Goal: Task Accomplishment & Management: Complete application form

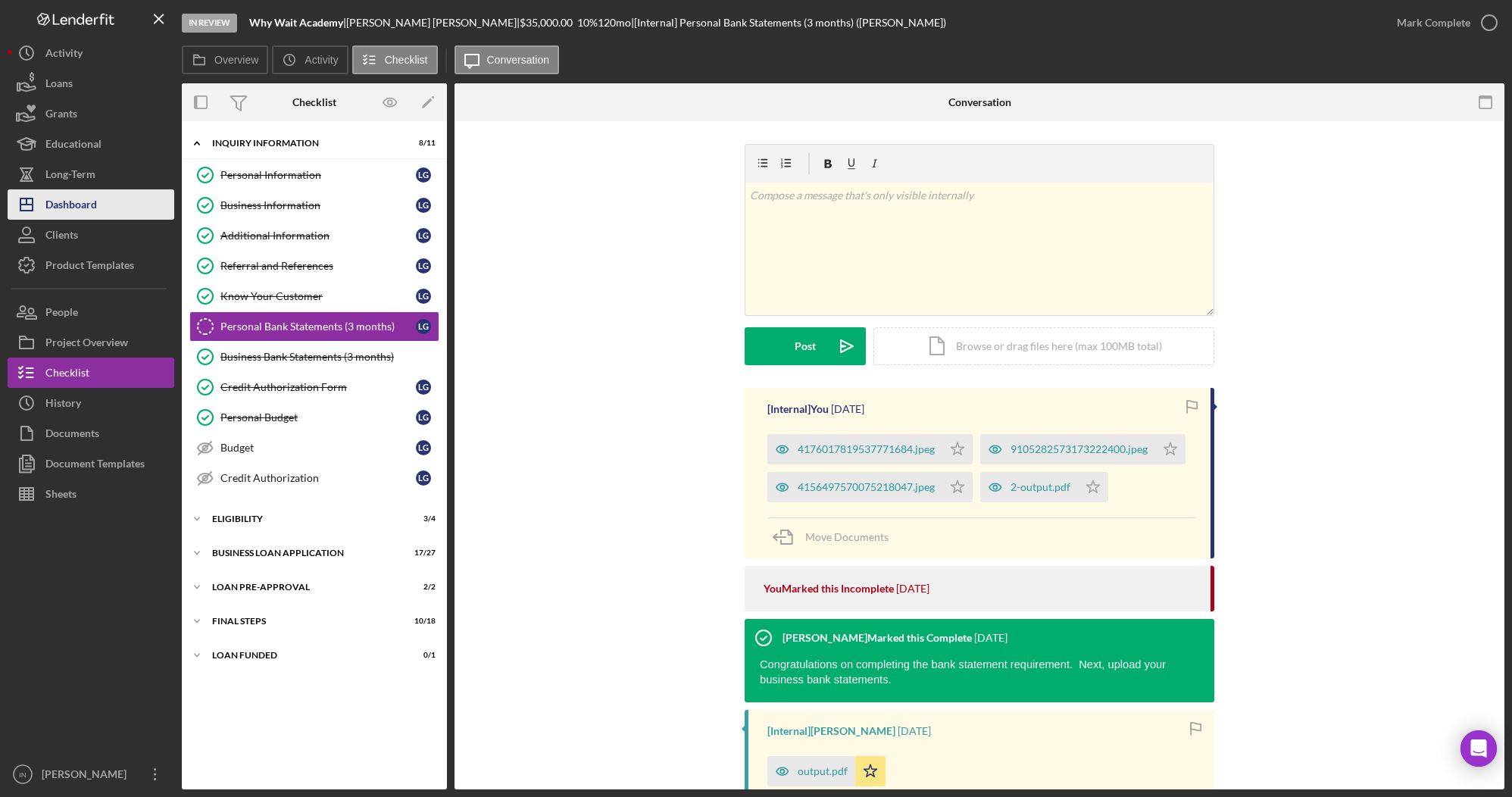
click at [102, 195] on button "Icon/Dashboard Dashboard" at bounding box center [91, 204] width 167 height 31
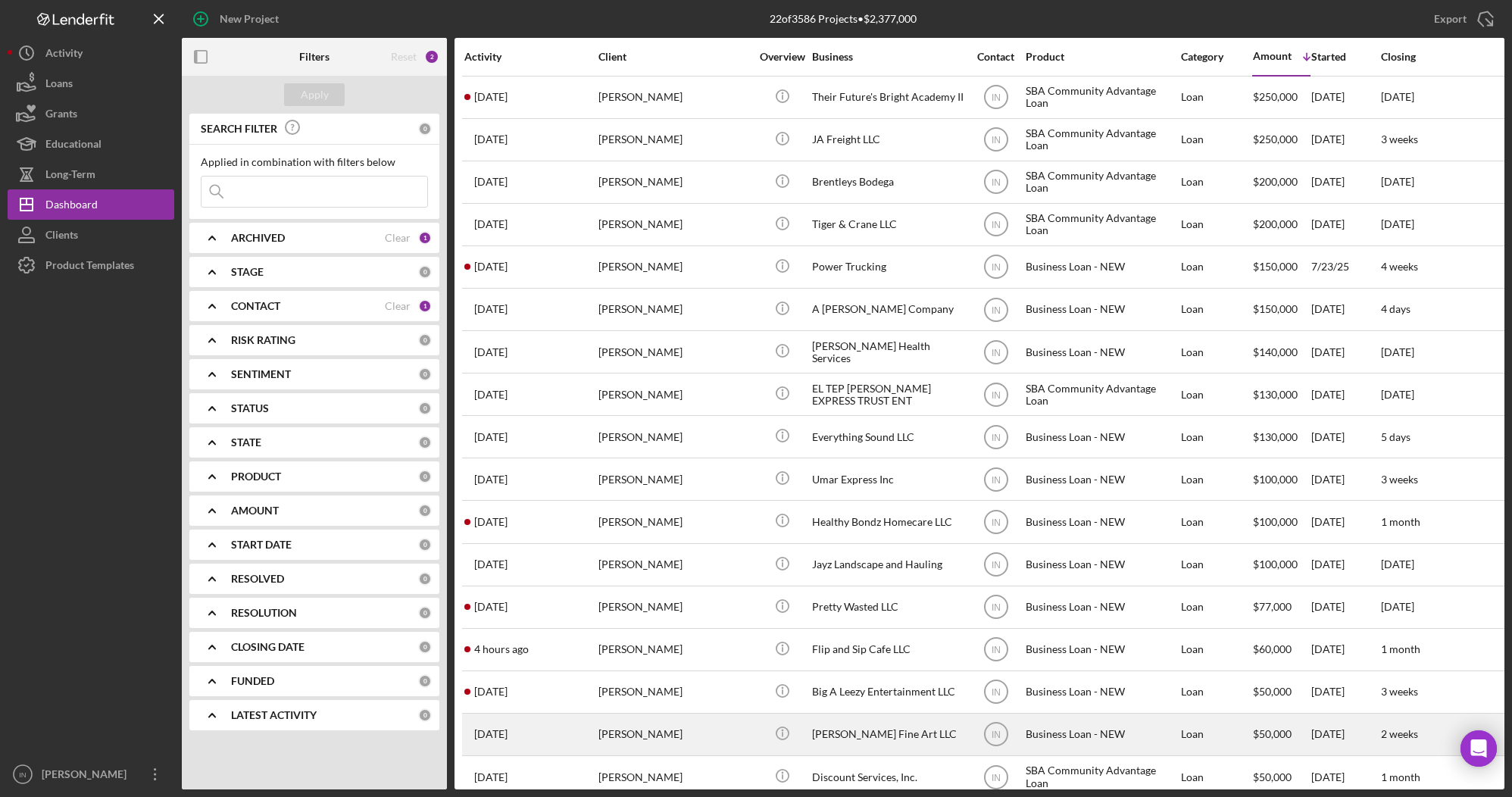
click at [701, 737] on div "[PERSON_NAME]" at bounding box center [674, 734] width 151 height 40
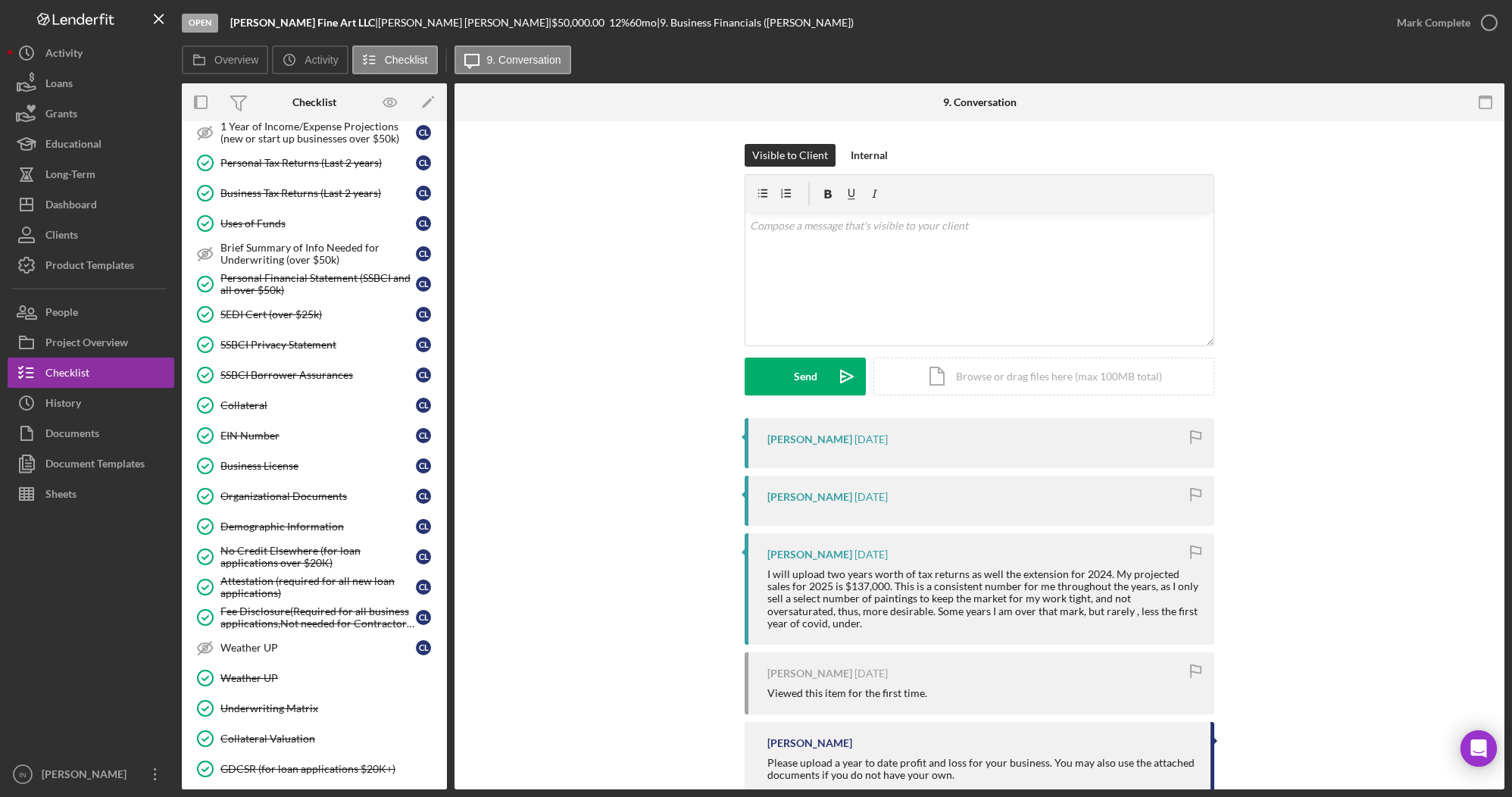
scroll to position [388, 0]
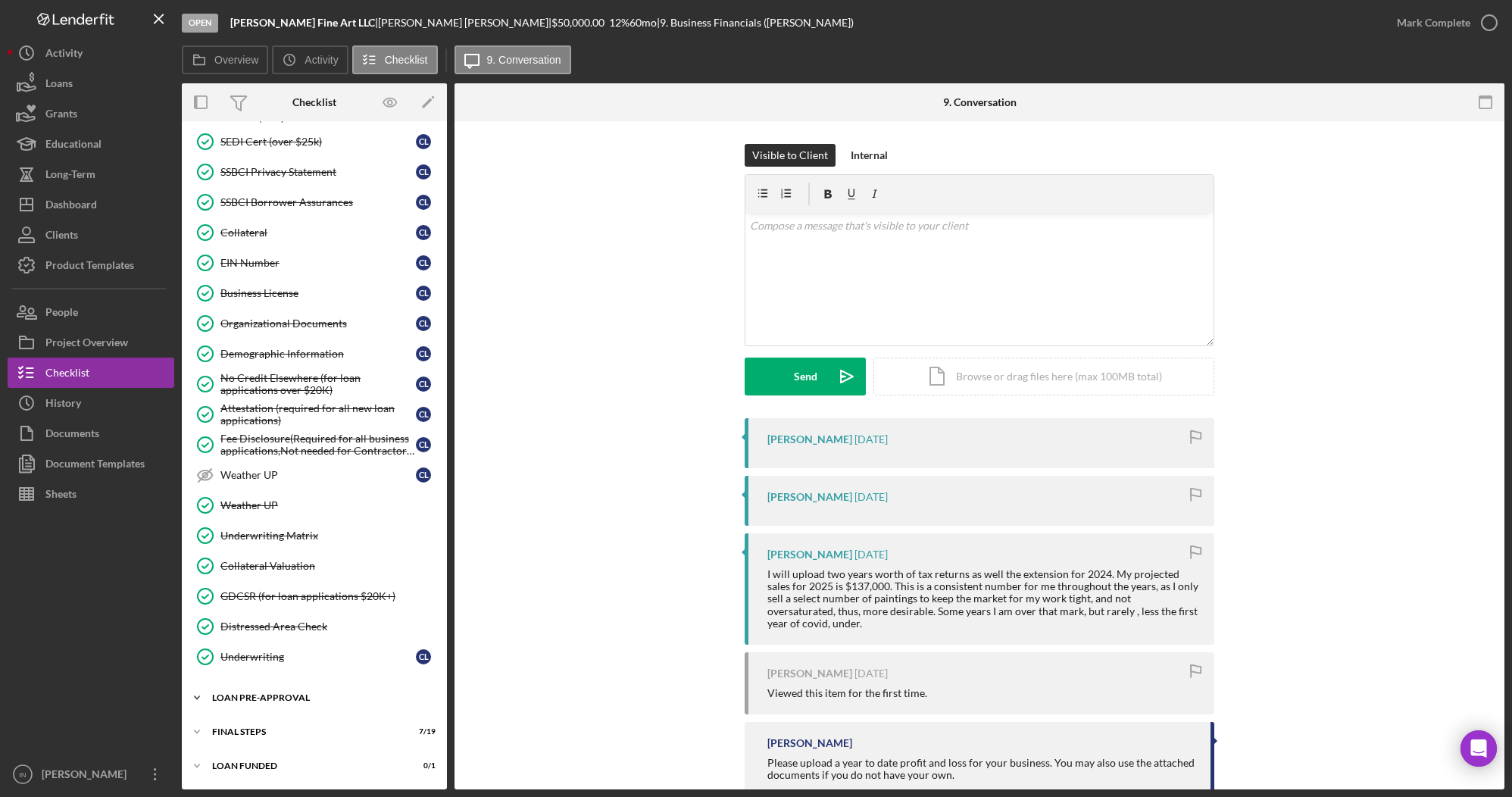
click at [297, 687] on div "Icon/Expander LOAN PRE-APPROVAL 1 / 2" at bounding box center [314, 697] width 265 height 31
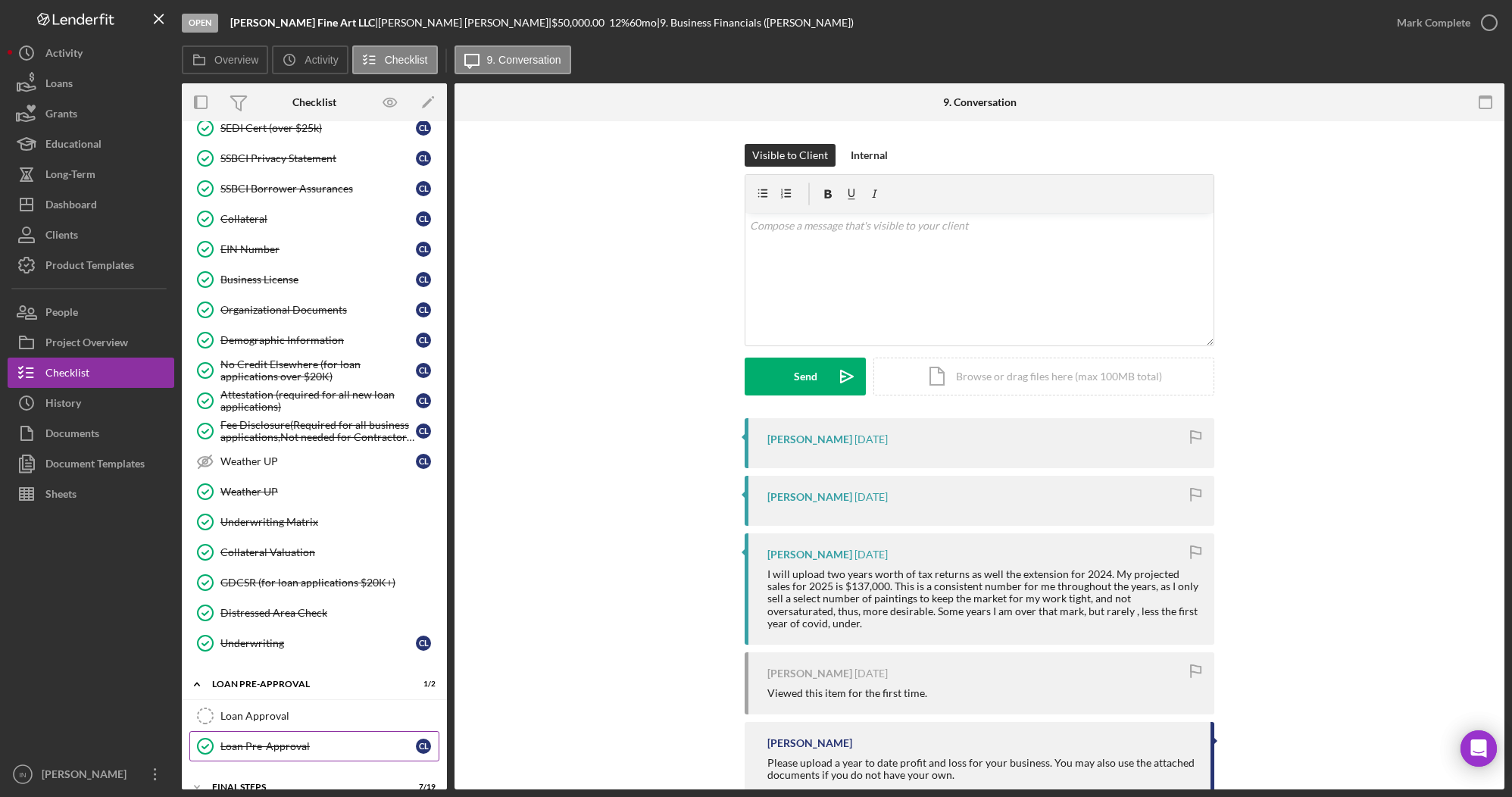
scroll to position [457, 0]
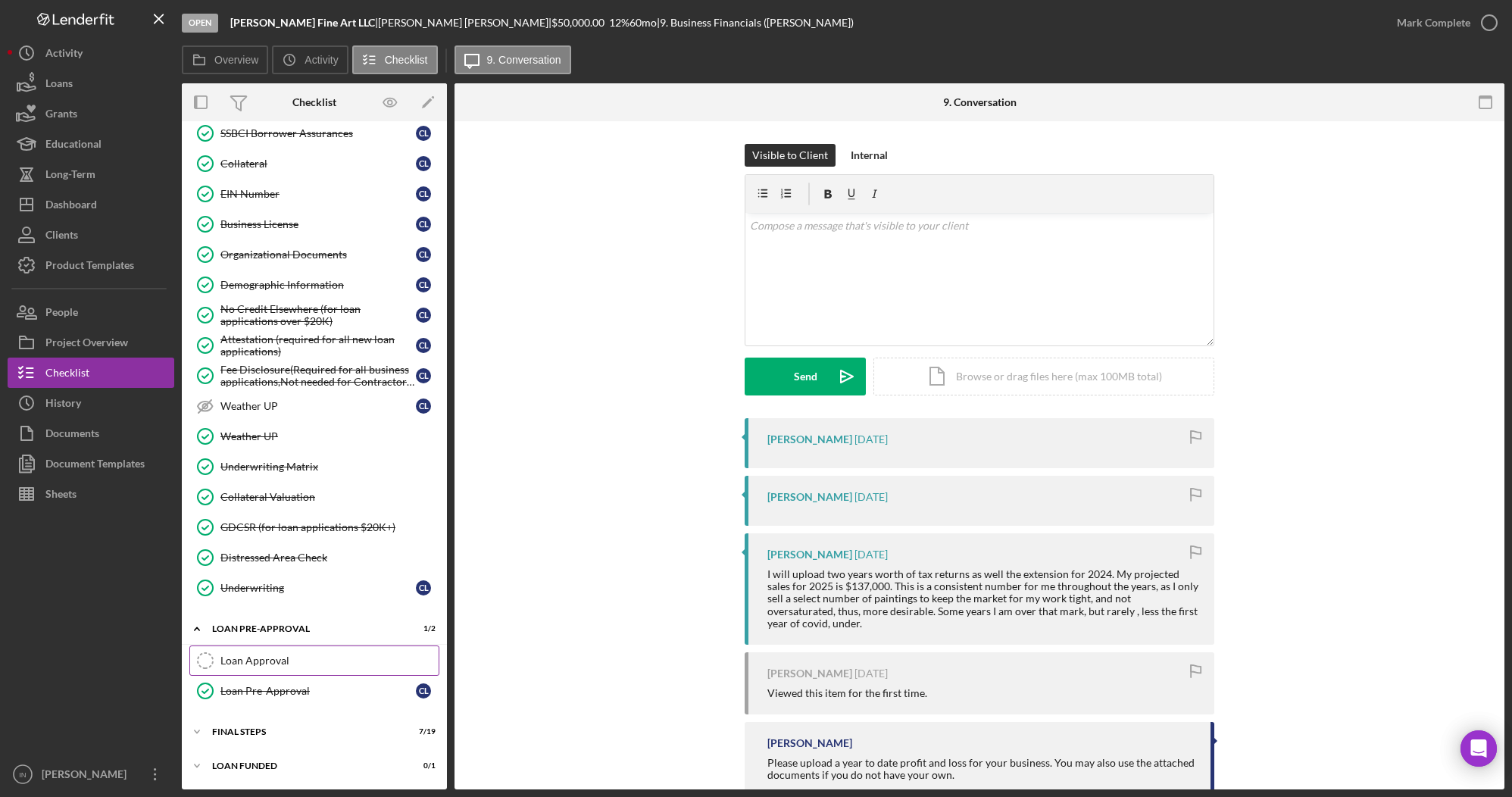
click at [280, 662] on div "Loan Approval" at bounding box center [329, 661] width 218 height 12
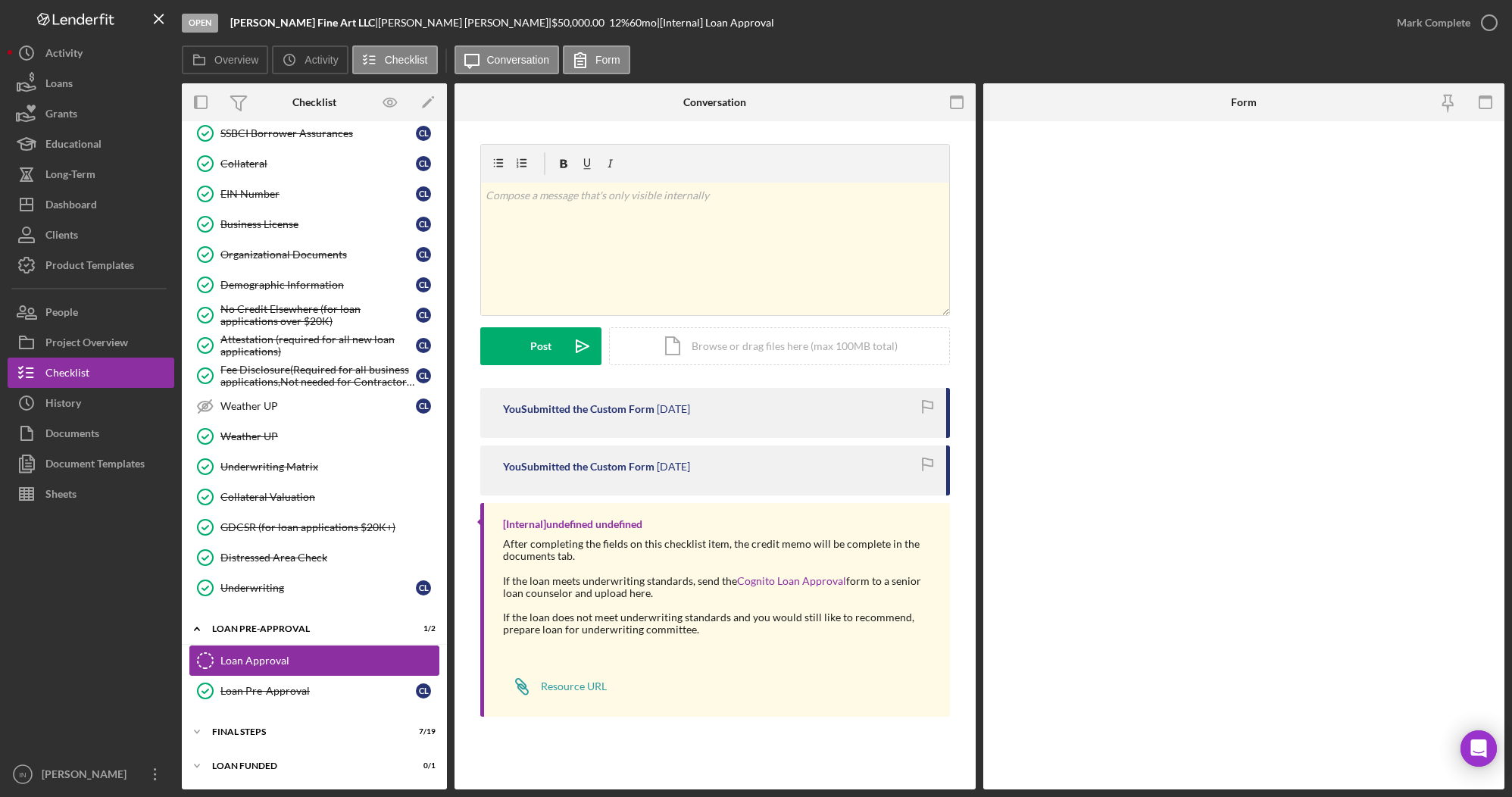
scroll to position [457, 0]
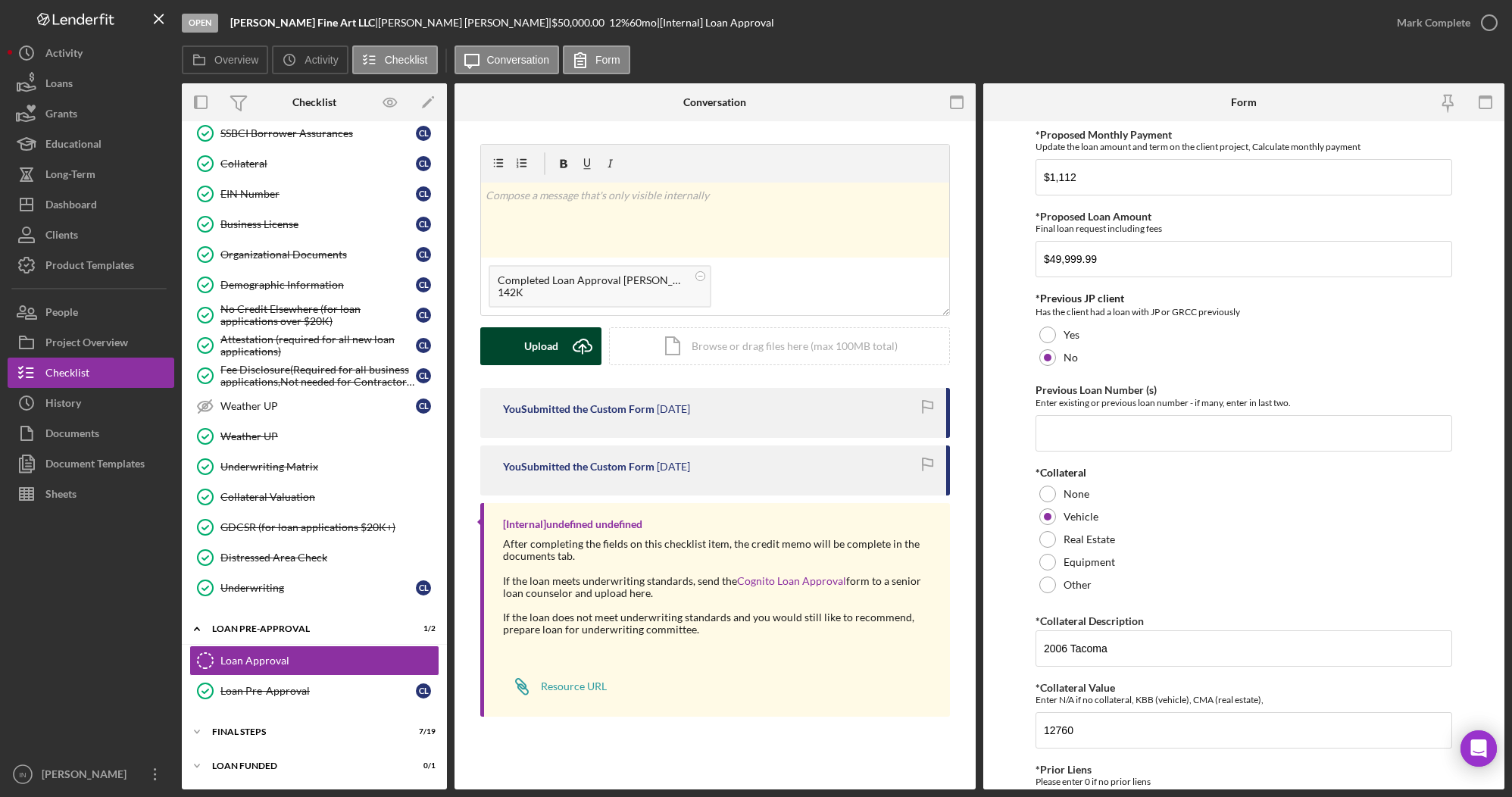
click at [527, 357] on div "Upload" at bounding box center [541, 346] width 35 height 38
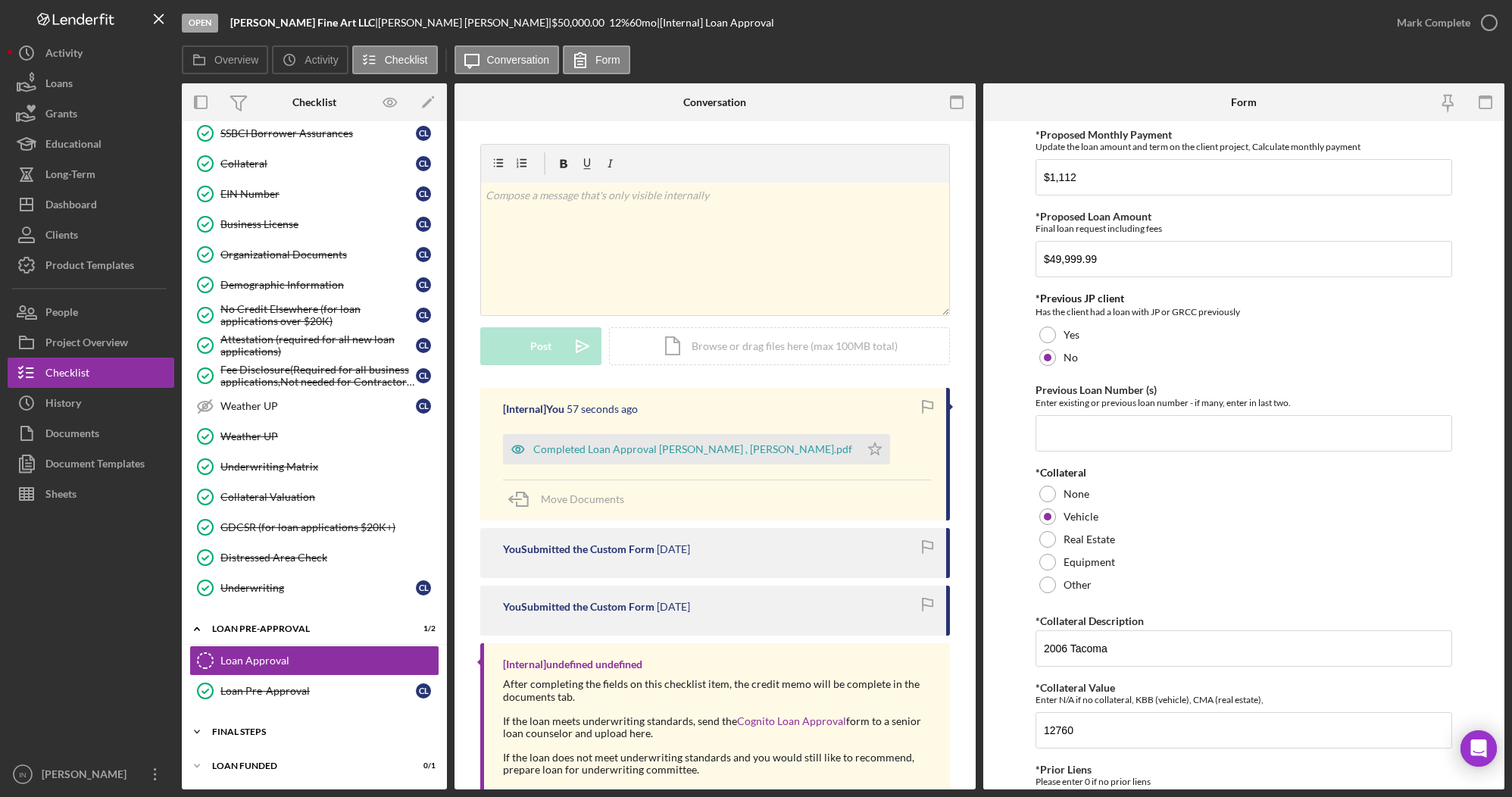
click at [301, 728] on div "FINAL STEPS" at bounding box center [320, 731] width 216 height 9
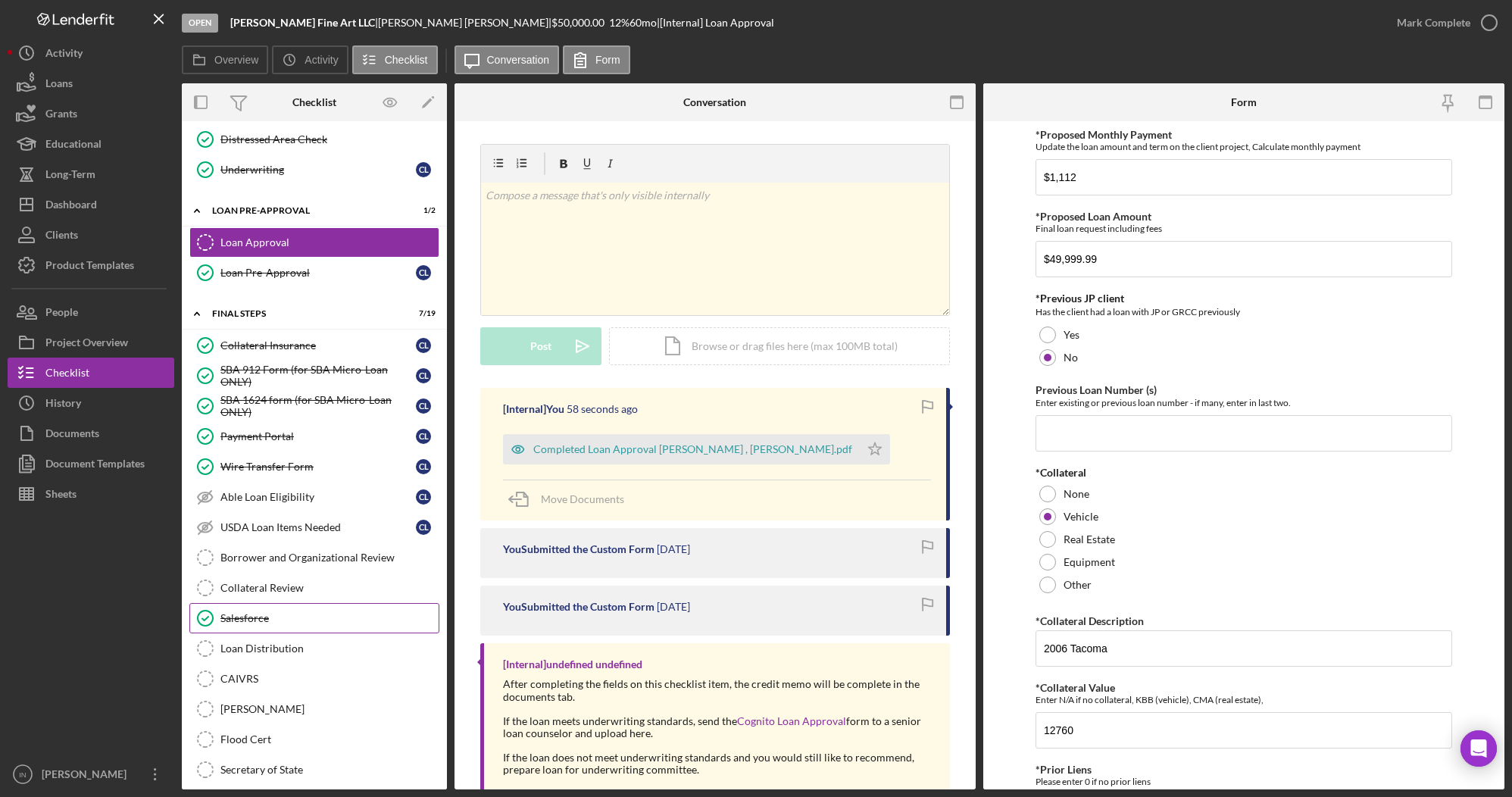
scroll to position [962, 0]
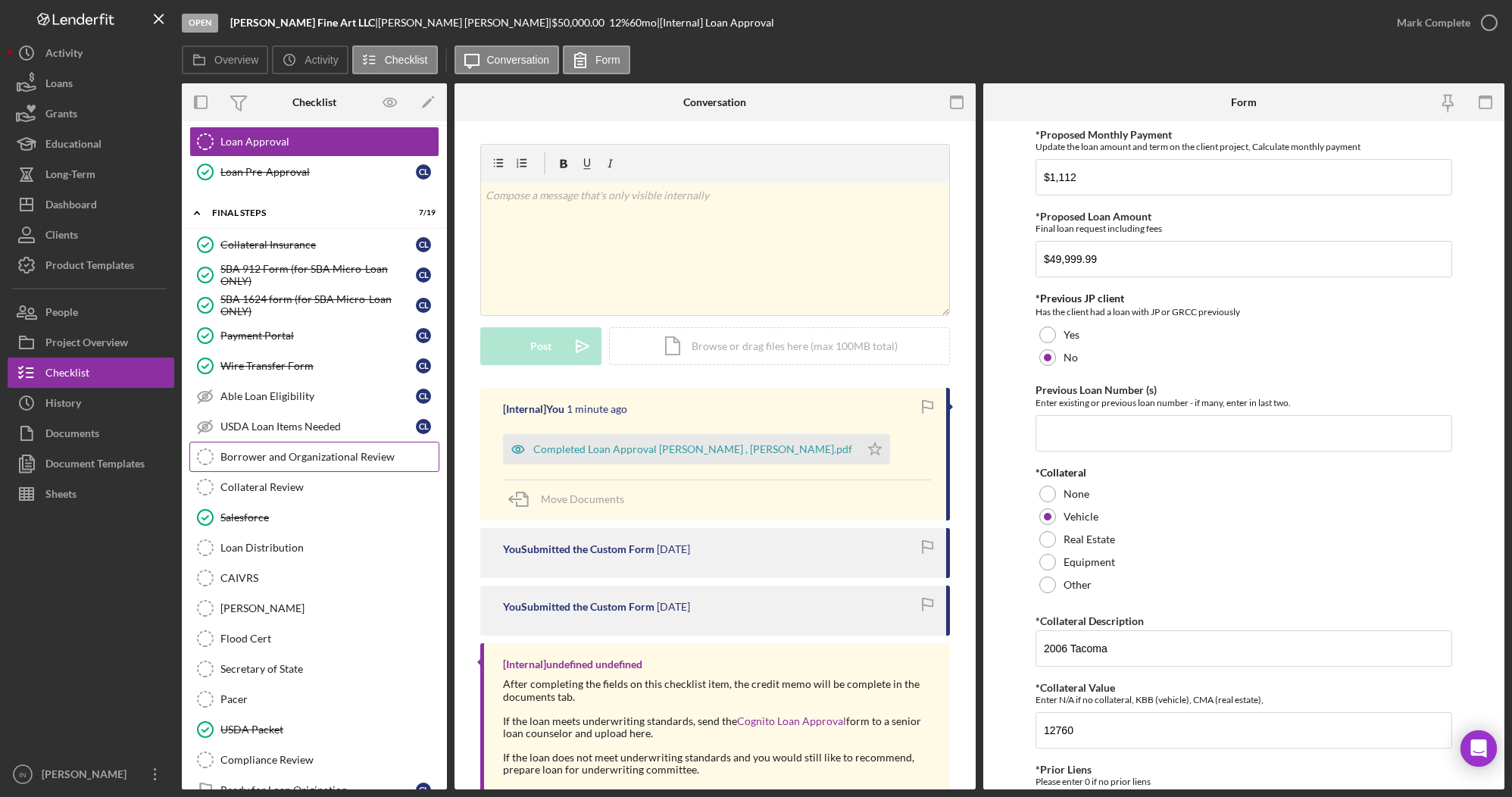
click at [335, 463] on div "Borrower and Organizational Review" at bounding box center [329, 456] width 218 height 12
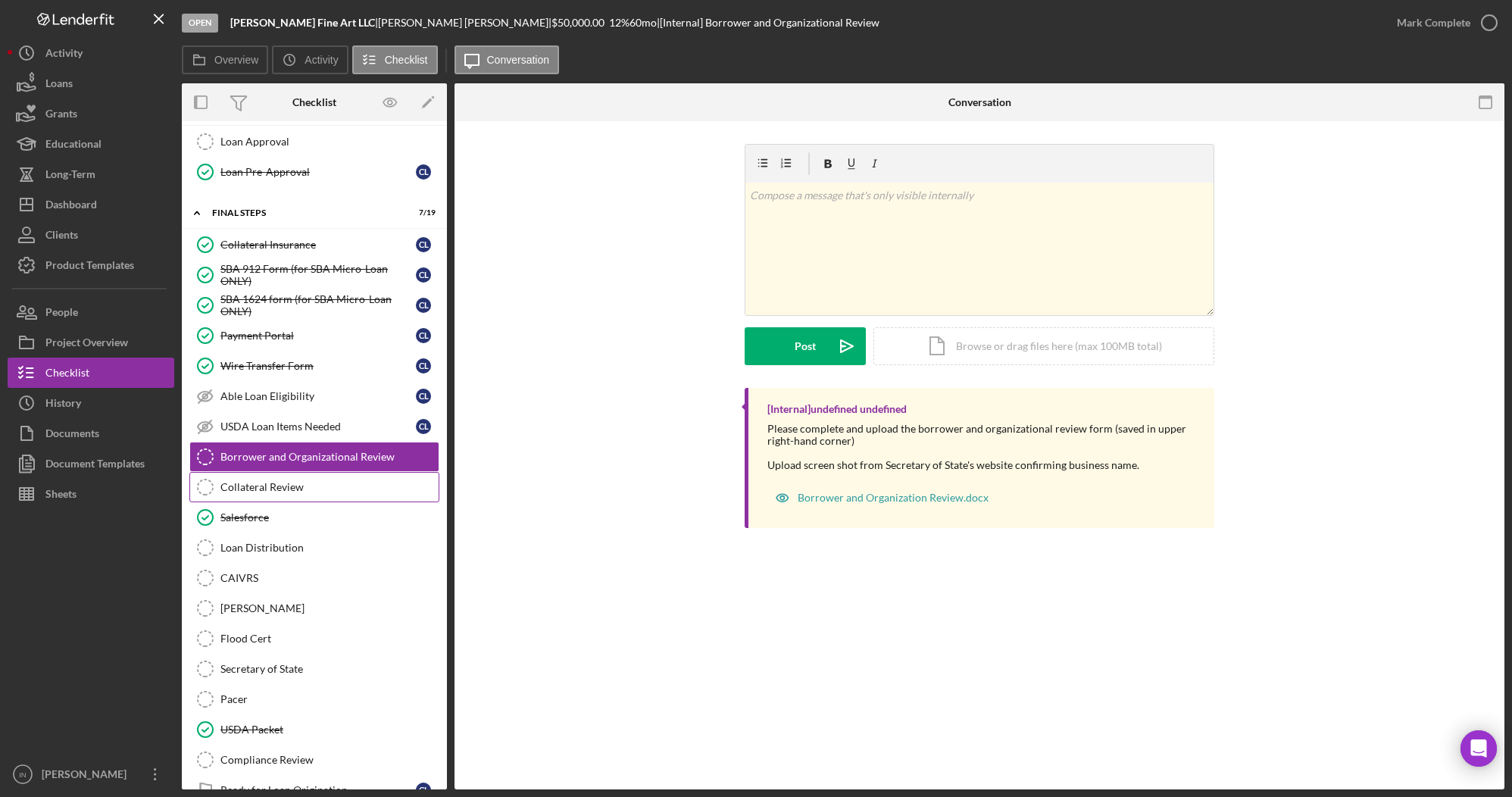
click at [273, 493] on div "Collateral Review" at bounding box center [329, 487] width 218 height 12
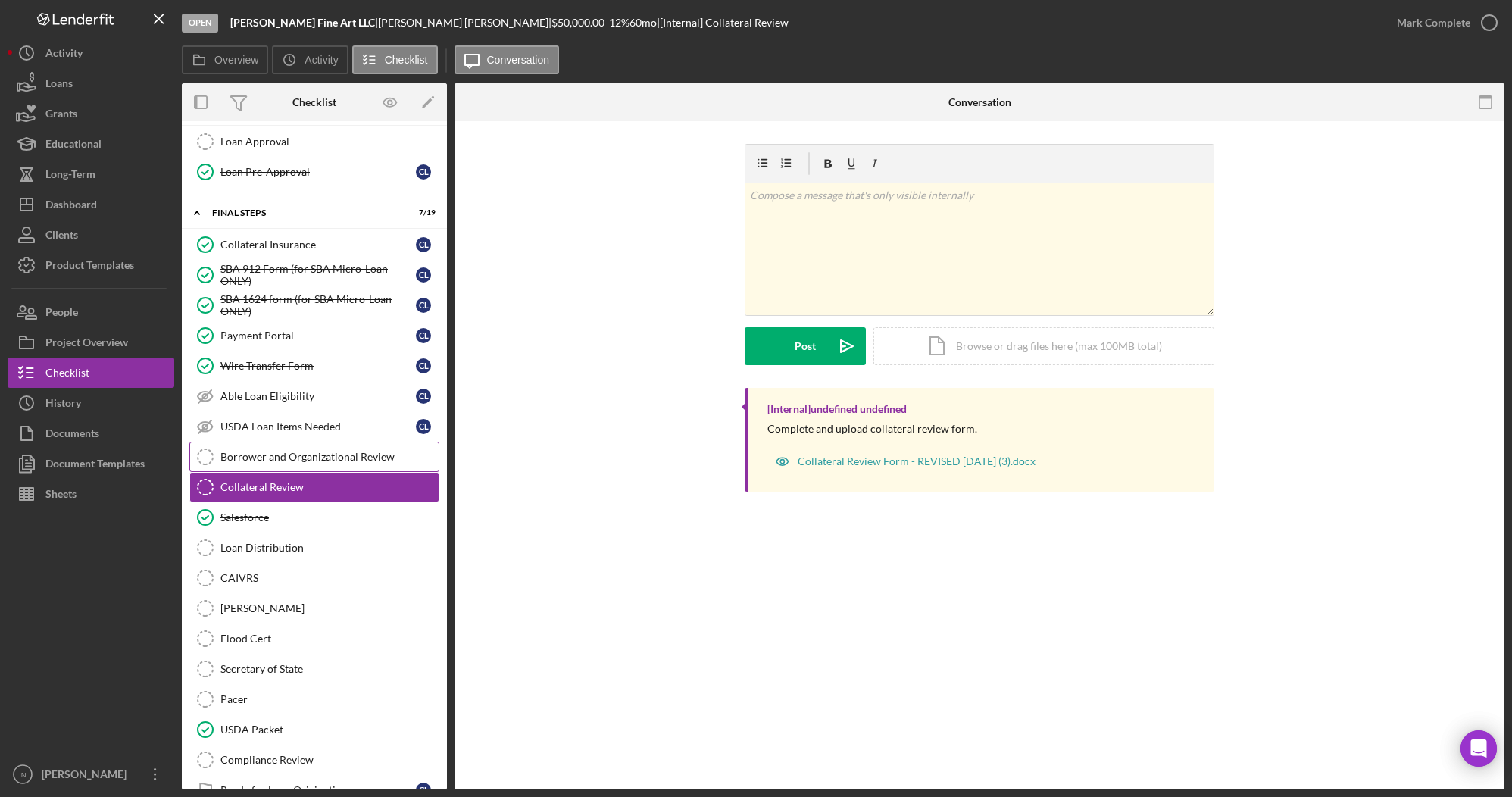
click at [301, 463] on div "Borrower and Organizational Review" at bounding box center [329, 456] width 218 height 12
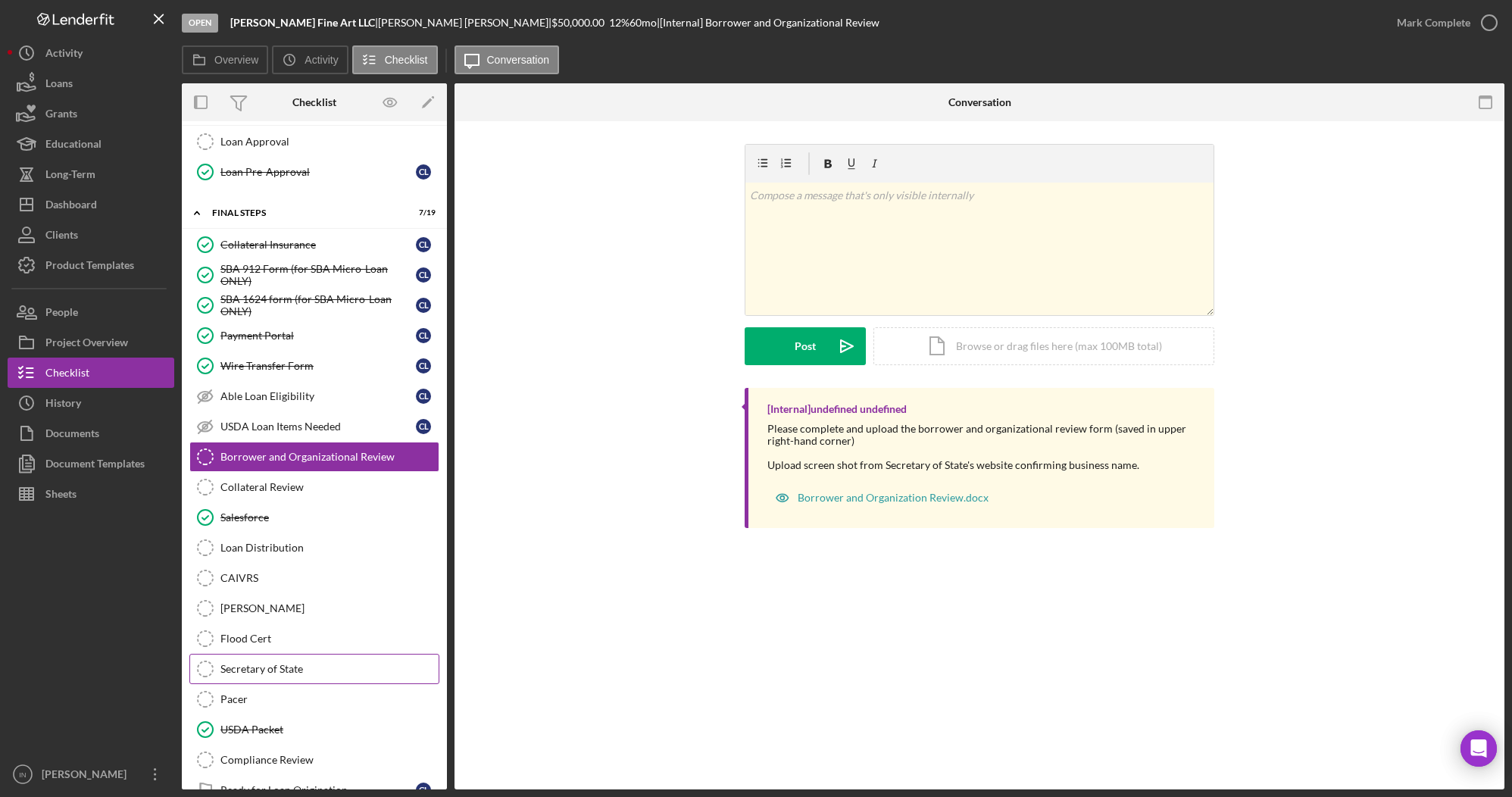
click at [304, 675] on div "Secretary of State" at bounding box center [329, 669] width 218 height 12
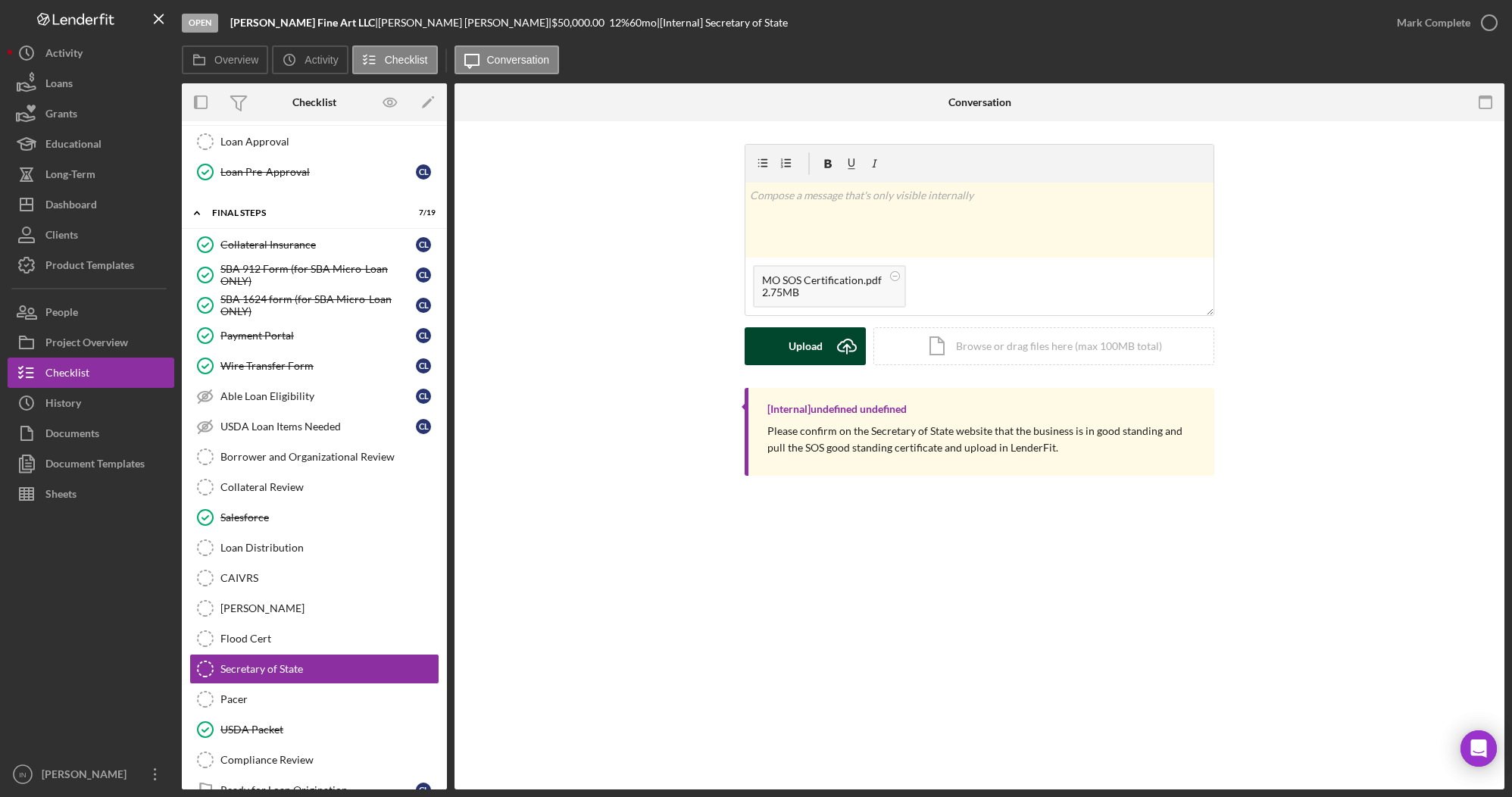
click at [812, 352] on div "Upload" at bounding box center [806, 346] width 35 height 38
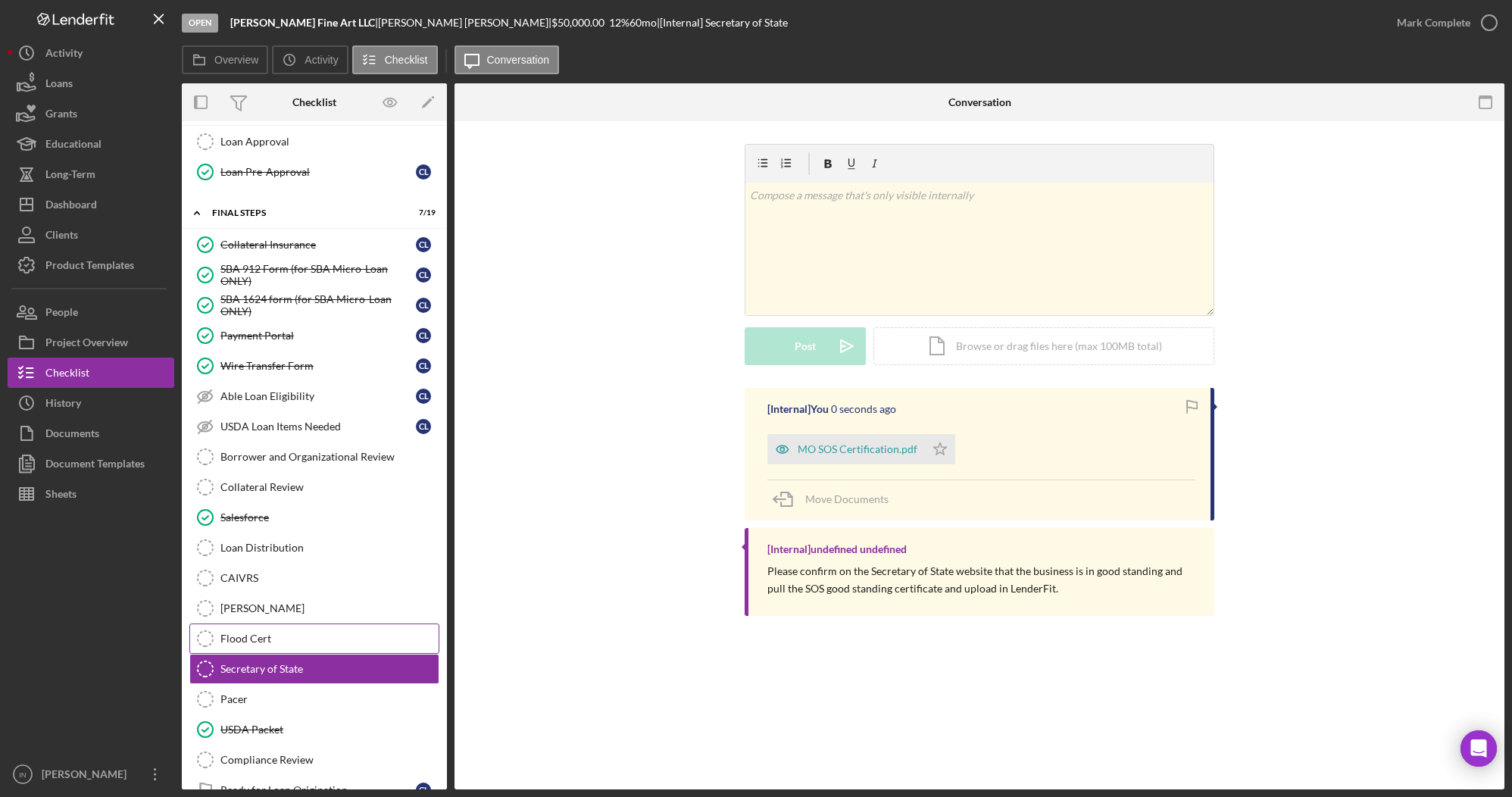
scroll to position [1052, 0]
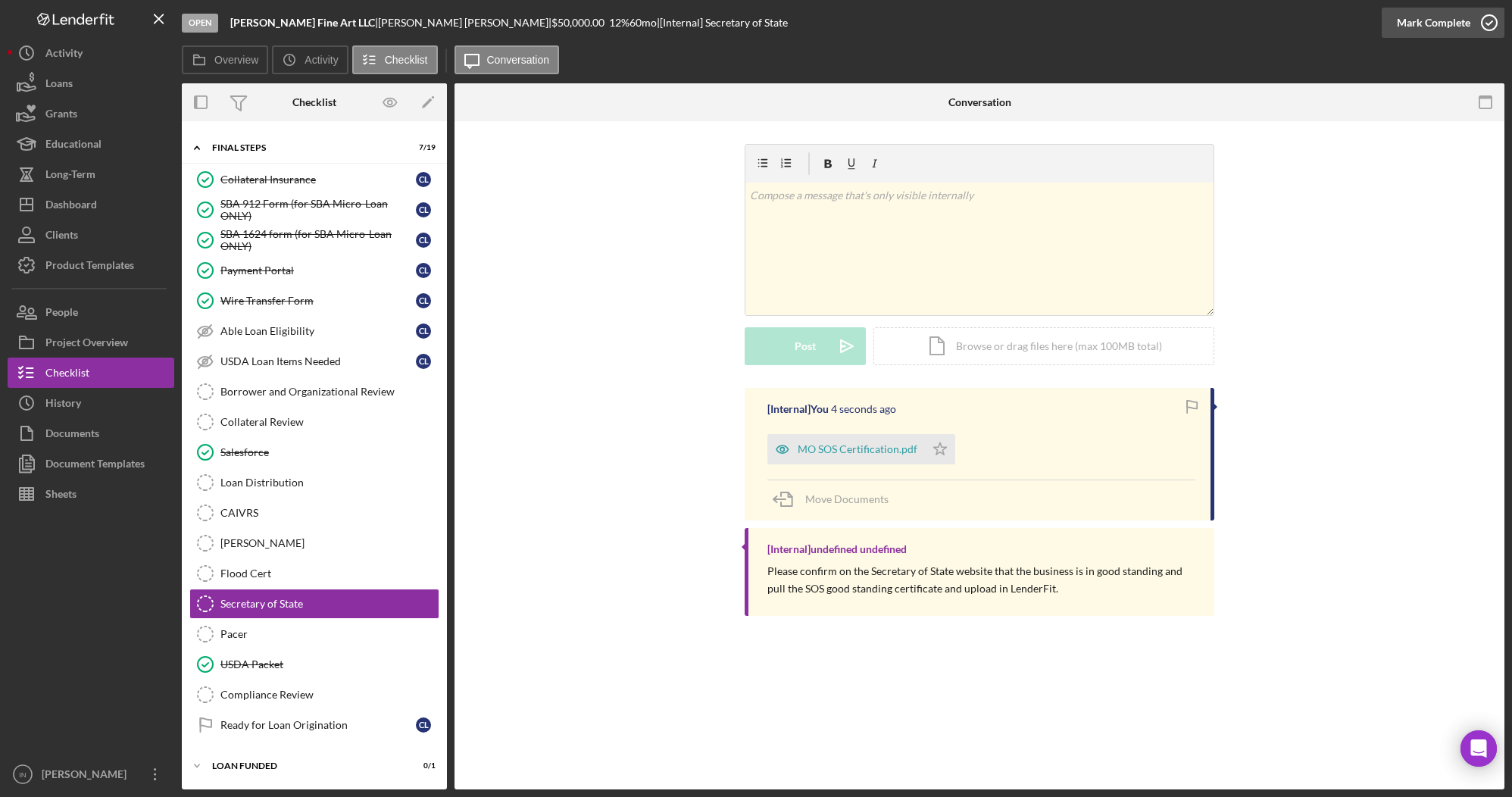
click at [1462, 14] on div "Mark Complete" at bounding box center [1433, 23] width 73 height 31
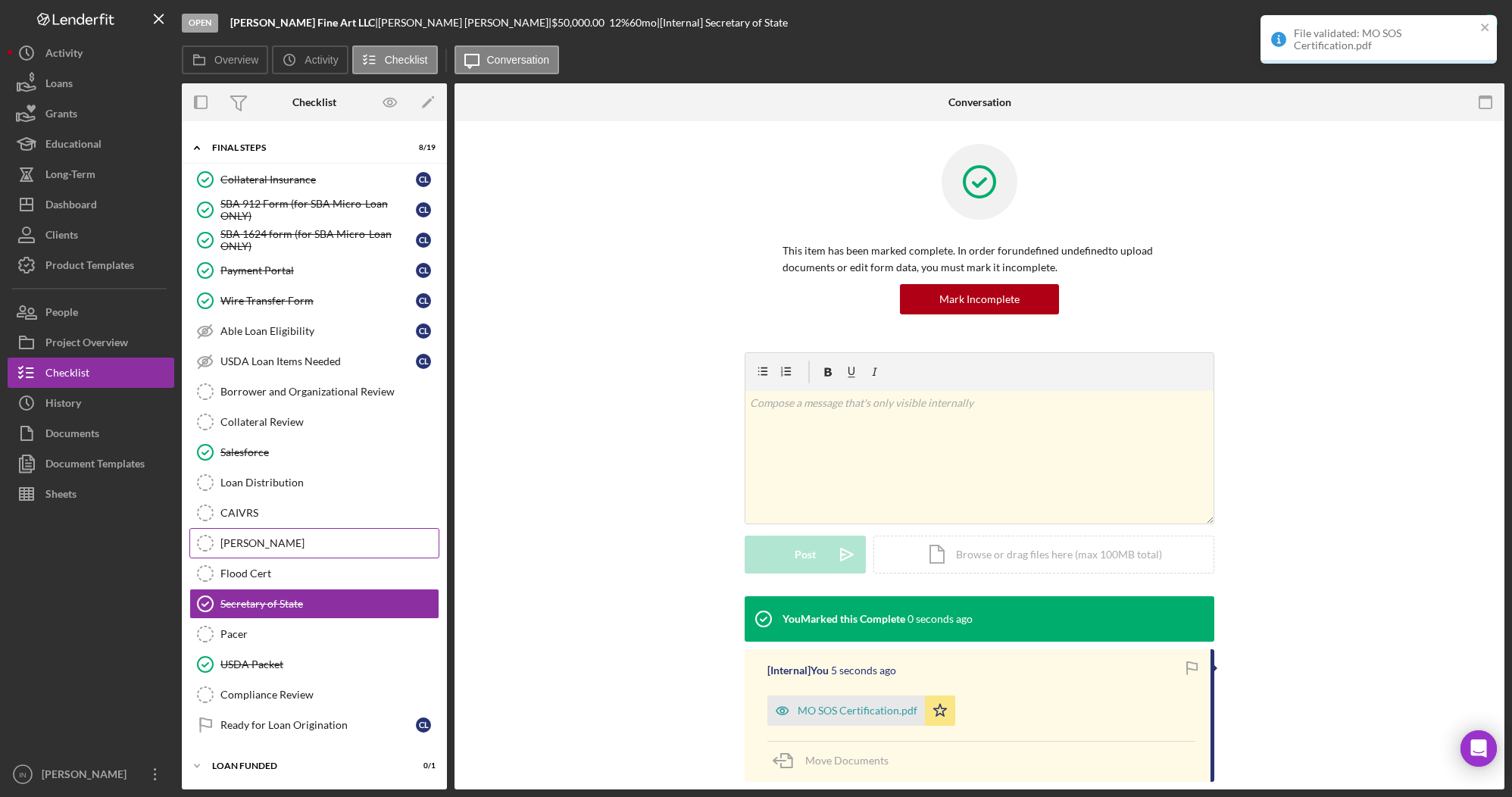
click at [247, 530] on link "[PERSON_NAME] [PERSON_NAME]" at bounding box center [314, 543] width 250 height 31
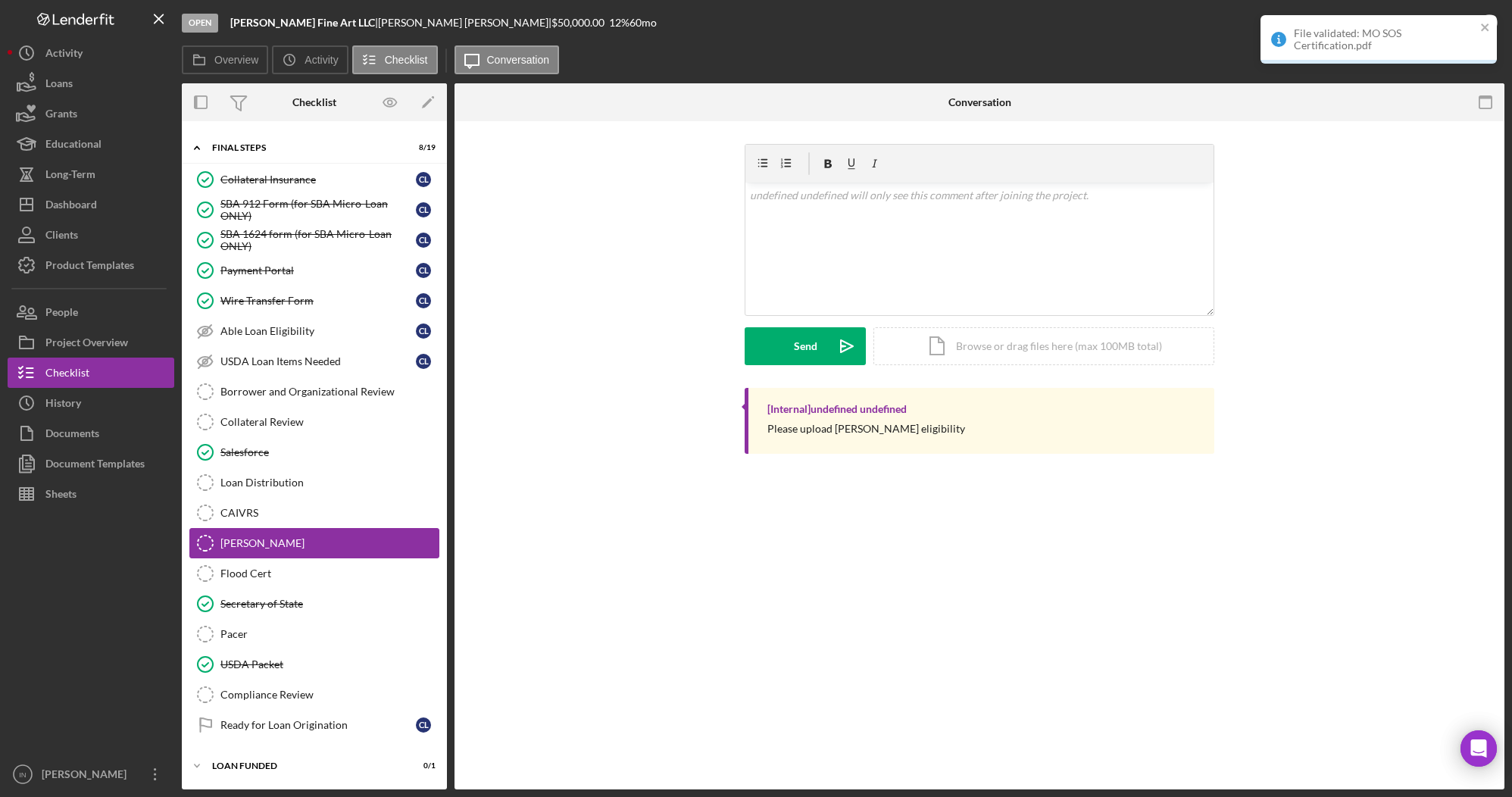
scroll to position [1052, 0]
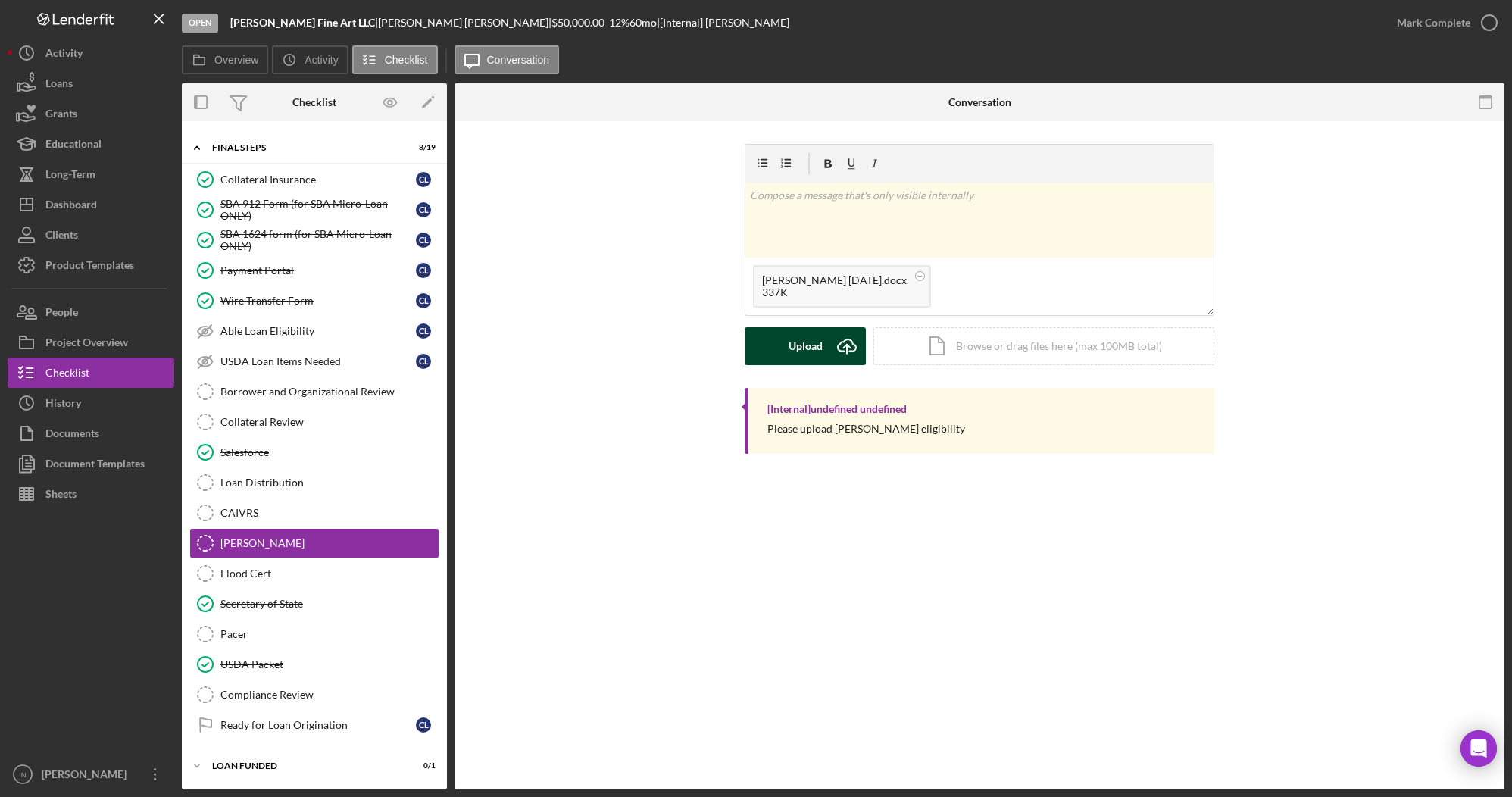
click at [822, 346] on button "Upload Icon/Upload" at bounding box center [805, 346] width 121 height 38
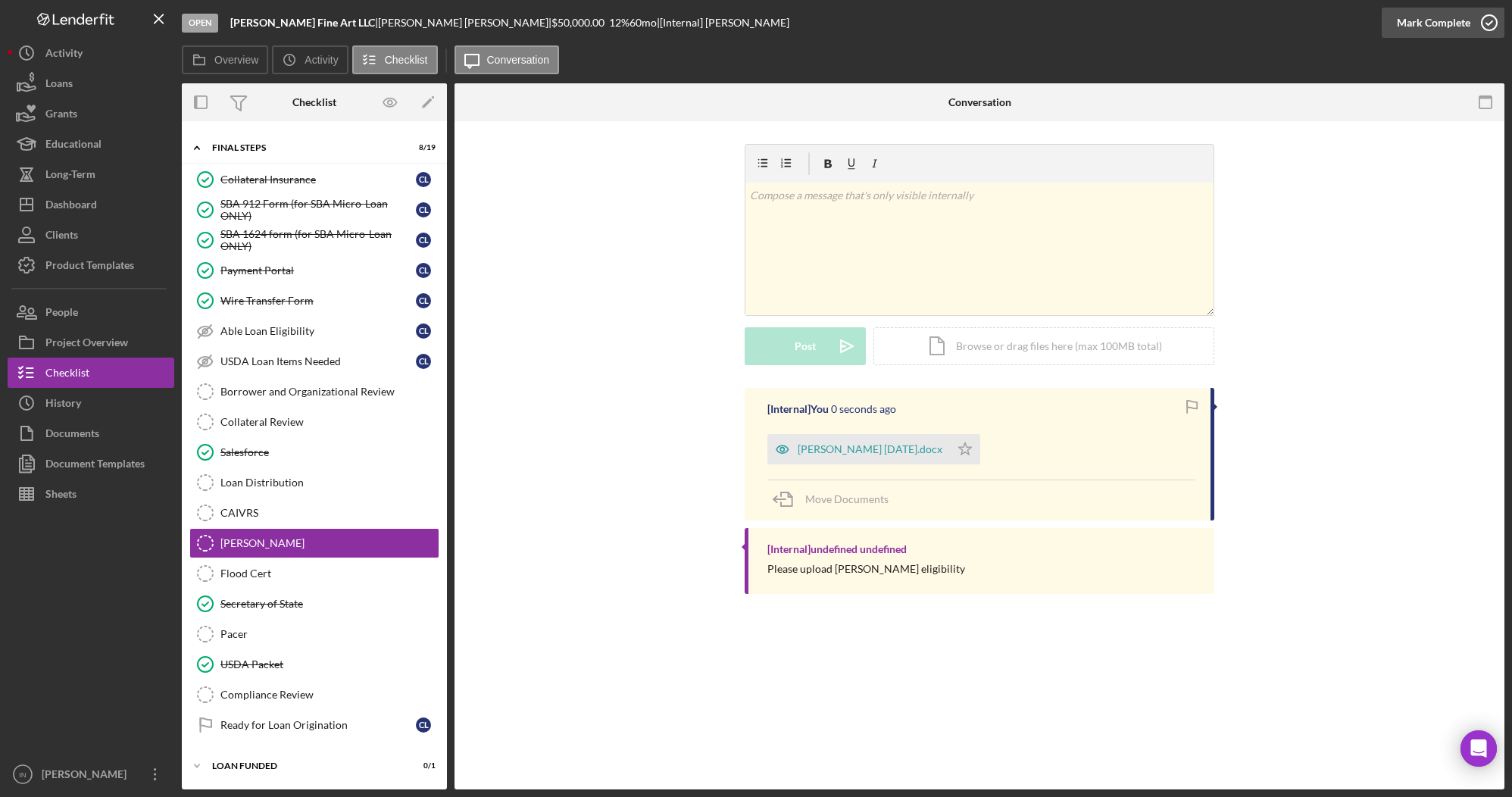
click at [1459, 19] on div "Mark Complete" at bounding box center [1433, 23] width 73 height 31
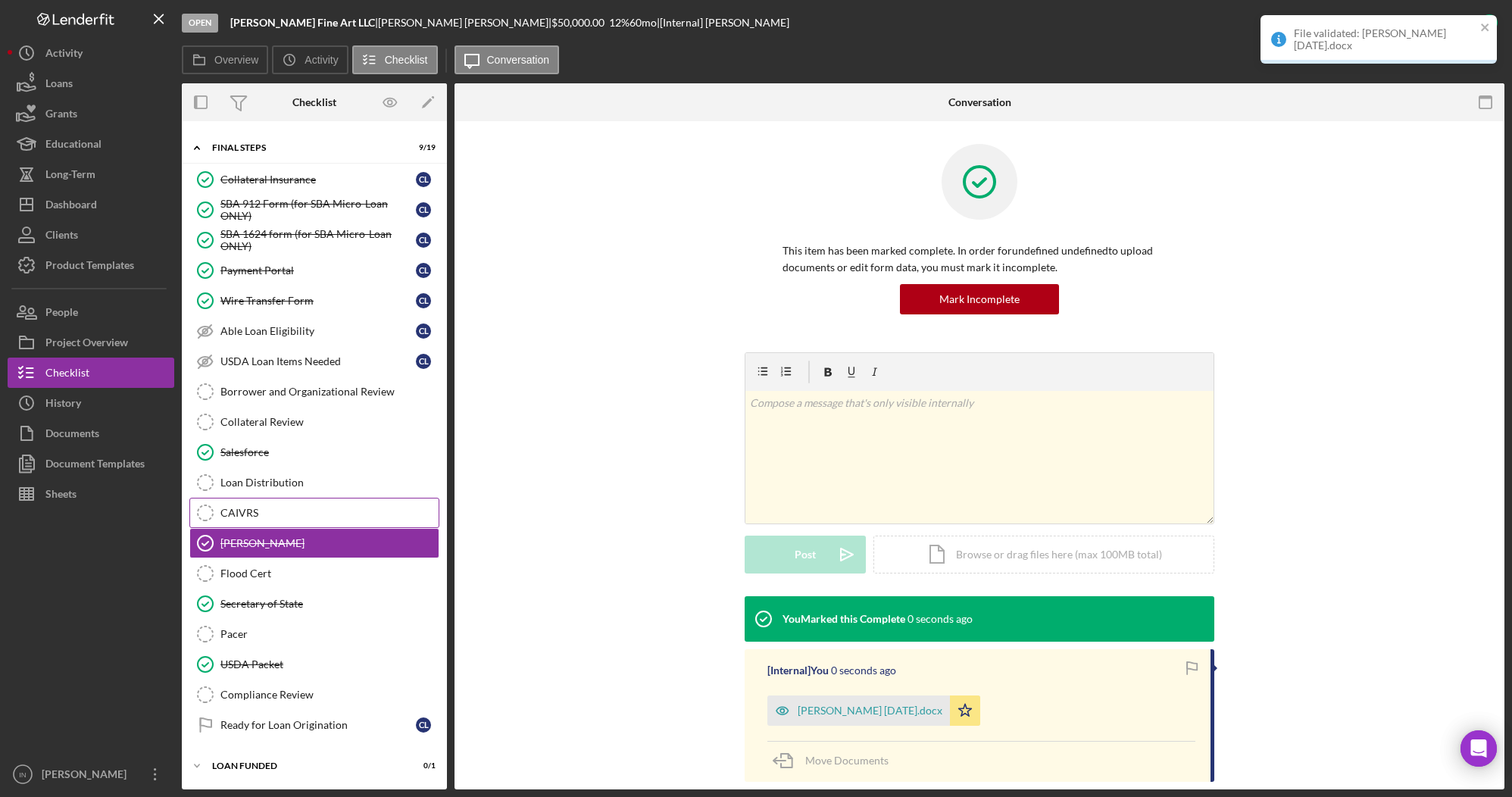
click at [271, 513] on div "CAIVRS" at bounding box center [329, 513] width 218 height 12
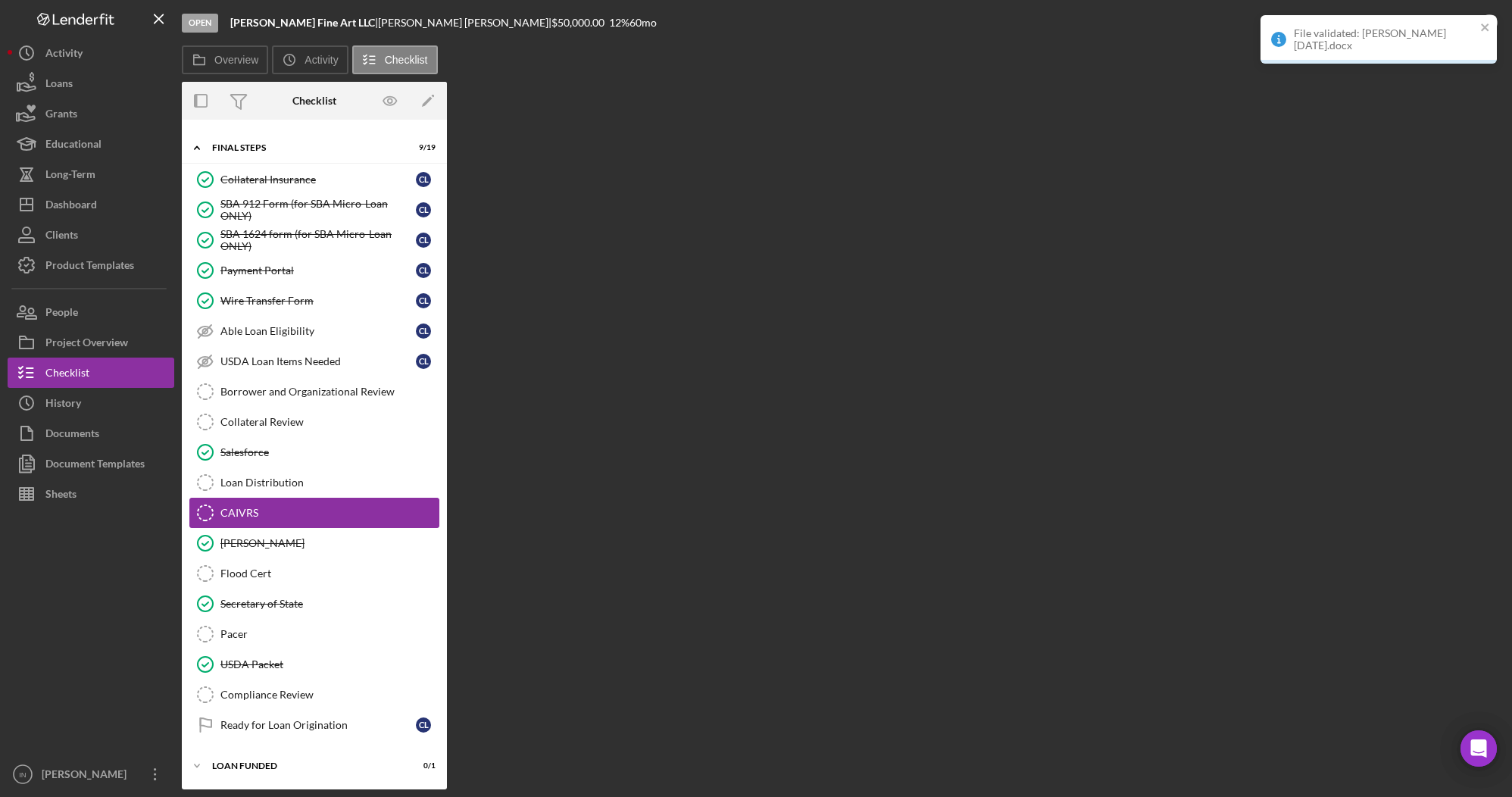
scroll to position [1052, 0]
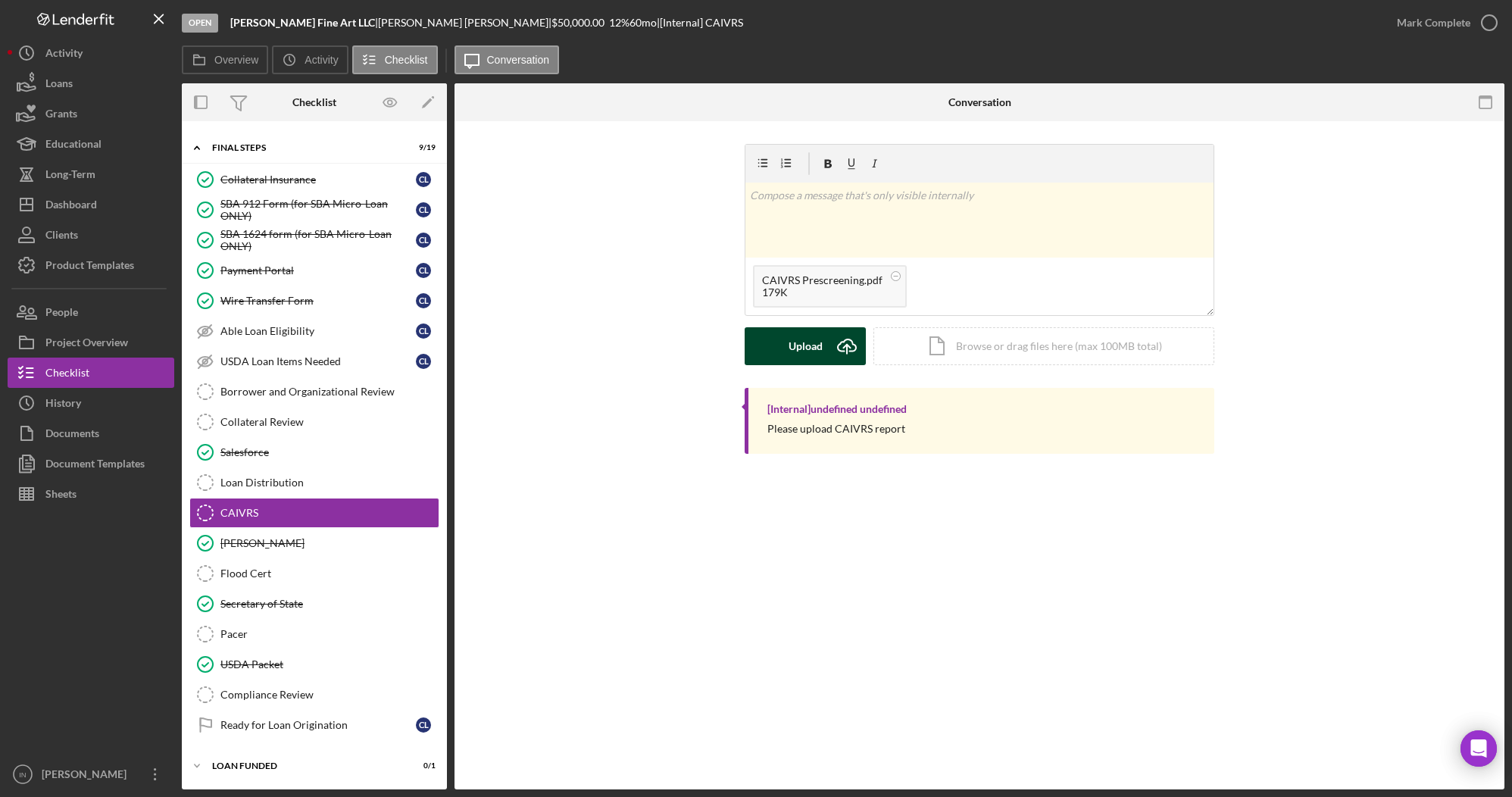
click at [835, 346] on icon "Icon/Upload" at bounding box center [846, 346] width 38 height 38
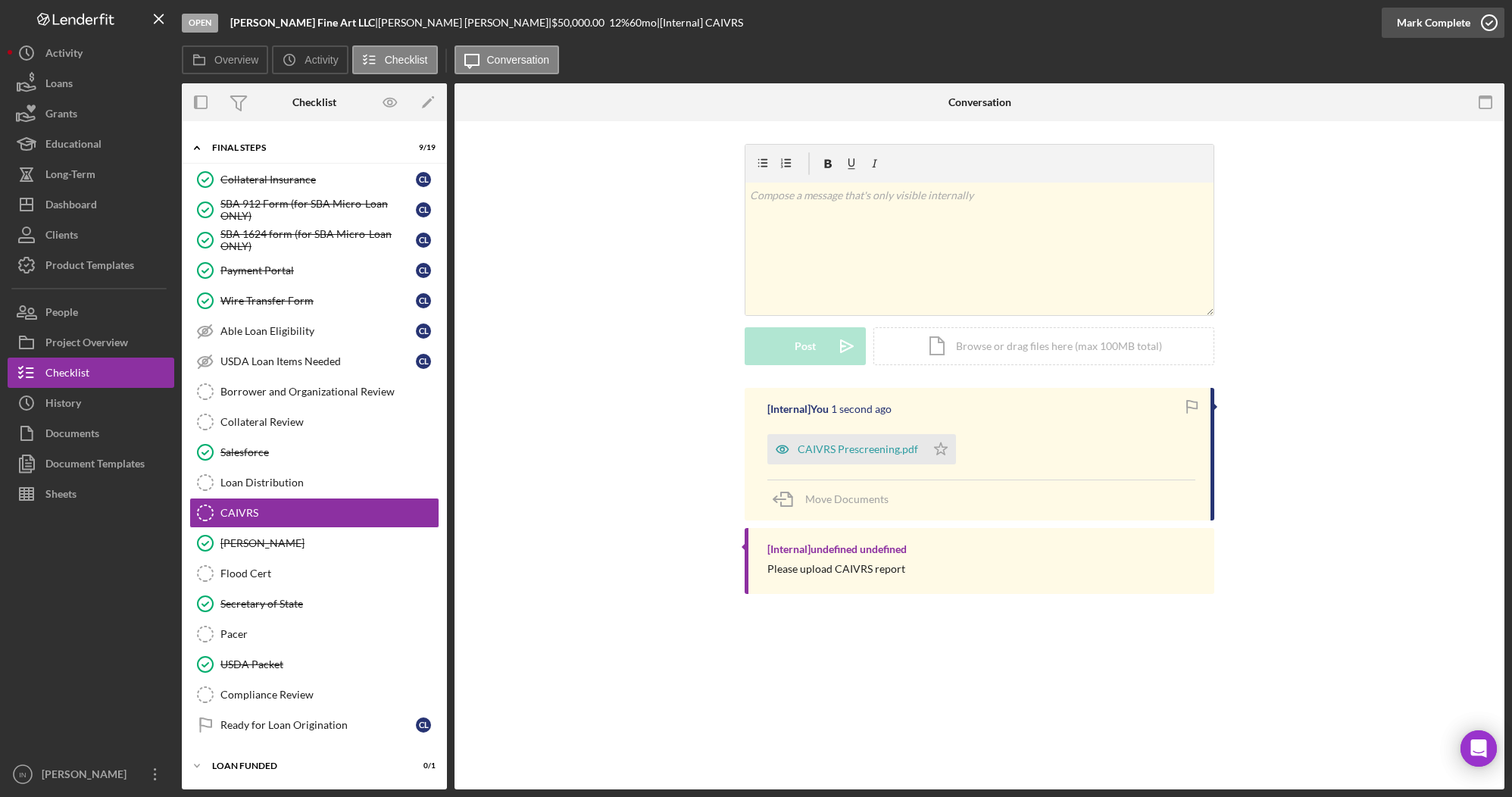
click at [1429, 9] on div "Mark Complete" at bounding box center [1433, 23] width 73 height 31
